Goal: Task Accomplishment & Management: Complete application form

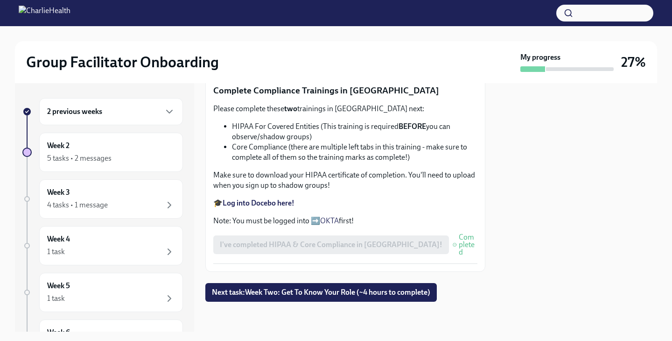
scroll to position [568, 0]
click at [352, 293] on span "Next task : Week Two: Get To Know Your Role (~4 hours to complete)" at bounding box center [321, 291] width 218 height 9
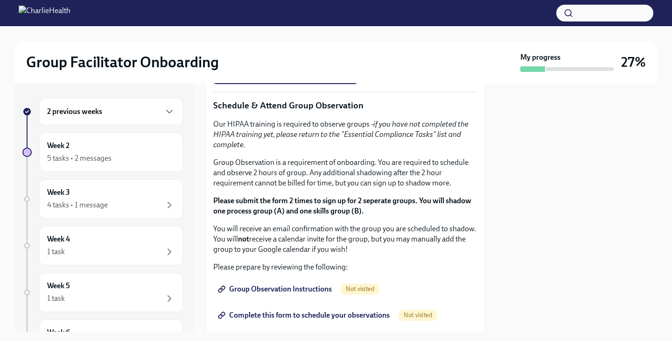
scroll to position [494, 0]
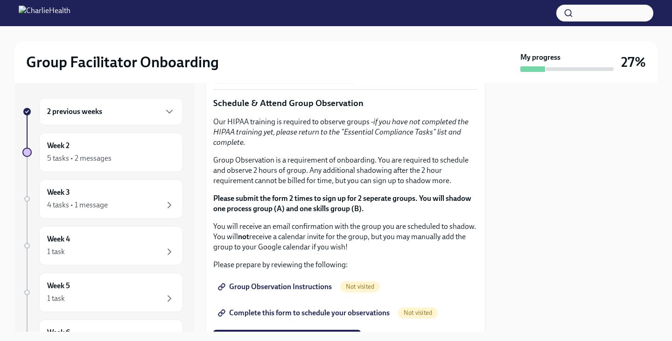
click at [316, 77] on span "I completed these three Docebo courses!" at bounding box center [285, 72] width 131 height 9
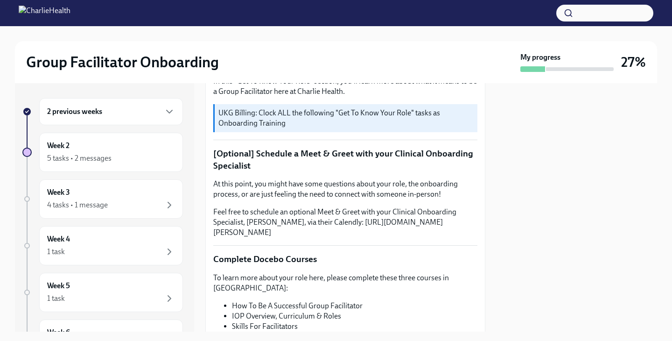
scroll to position [205, 0]
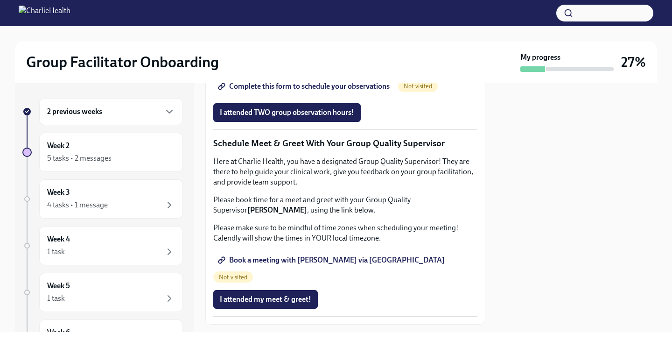
scroll to position [728, 0]
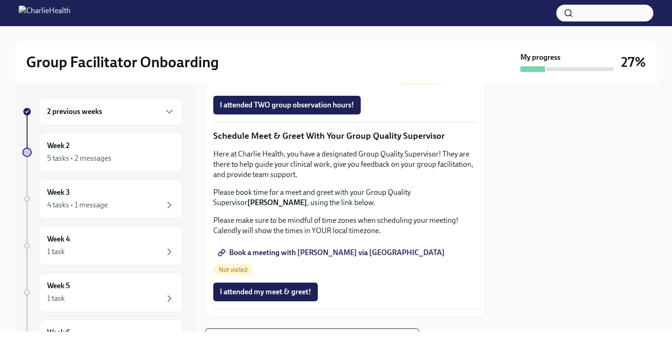
click at [255, 57] on span "Group Observation Instructions" at bounding box center [276, 52] width 112 height 9
